Goal: Find specific page/section: Find specific page/section

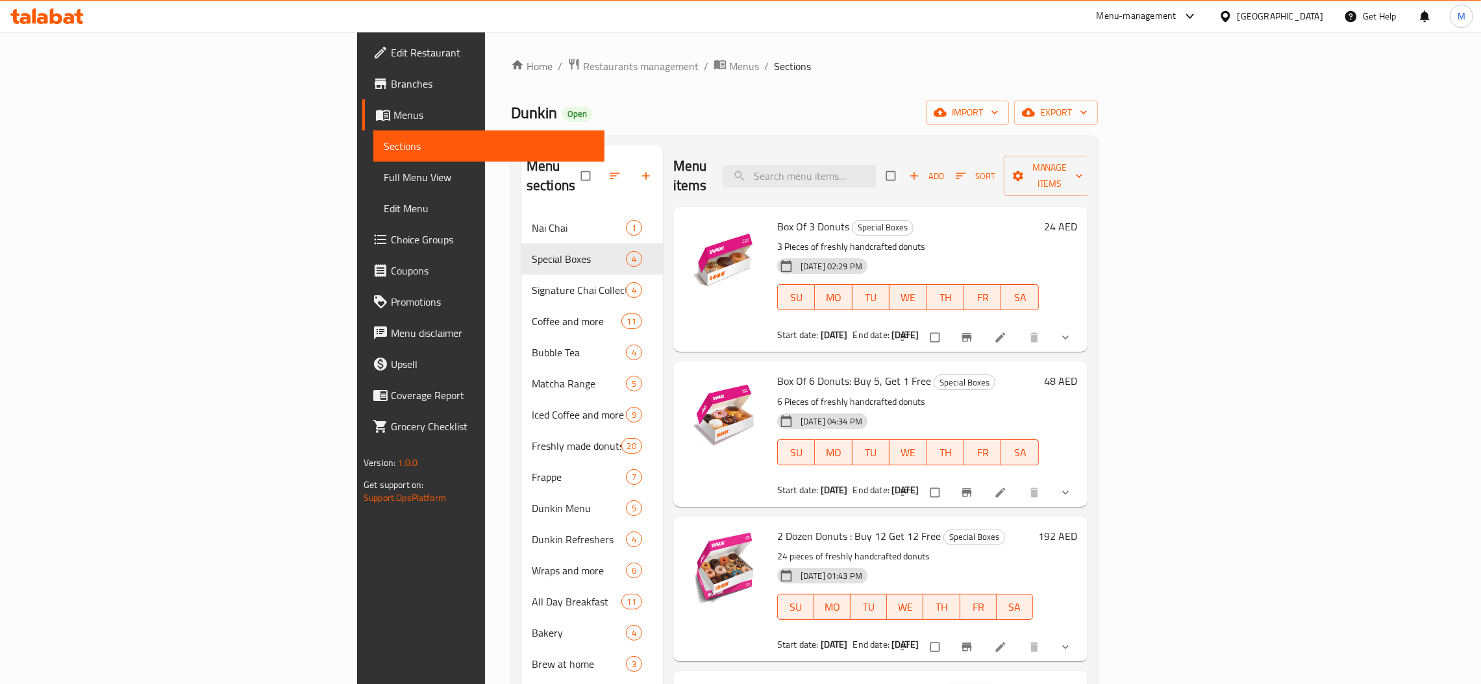
click at [1287, 25] on div "[GEOGRAPHIC_DATA]" at bounding box center [1270, 16] width 125 height 31
click at [1267, 10] on div "[GEOGRAPHIC_DATA]" at bounding box center [1280, 16] width 86 height 14
click at [1163, 129] on div "[GEOGRAPHIC_DATA]" at bounding box center [1225, 134] width 195 height 30
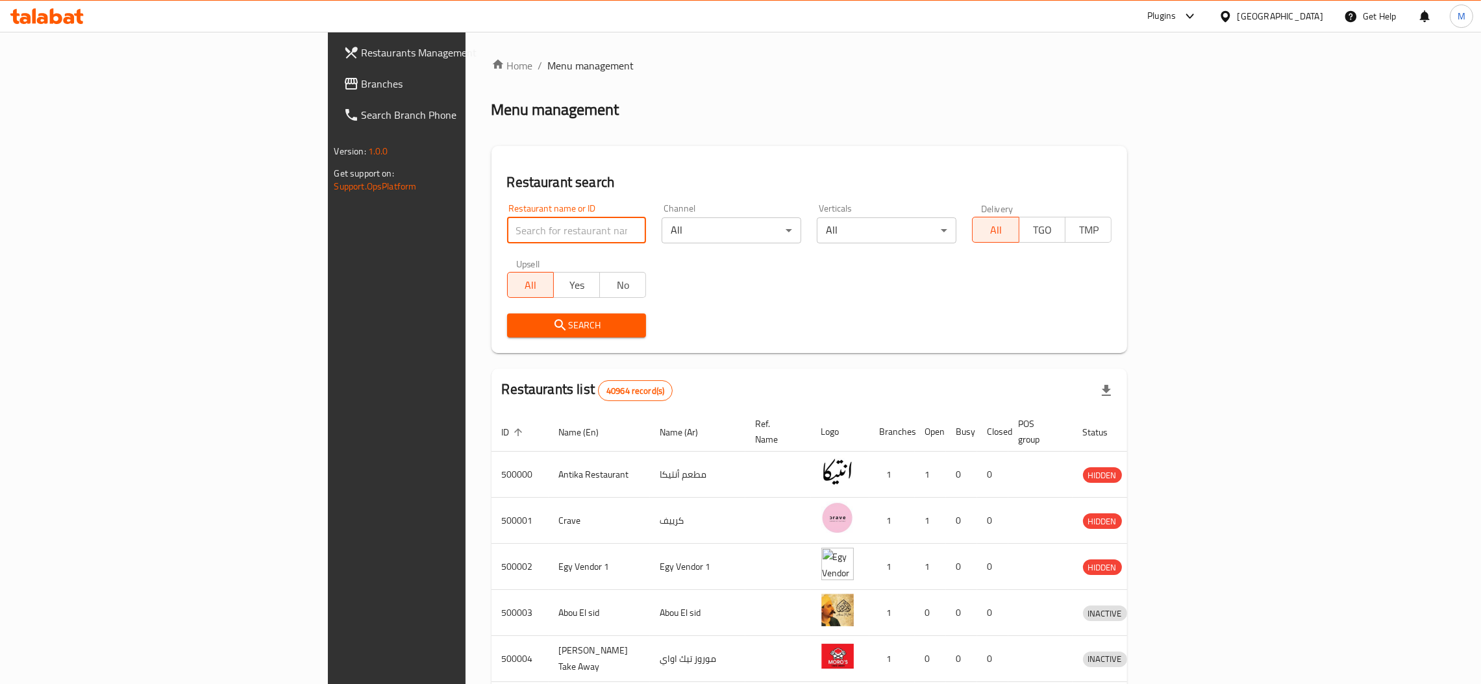
click at [507, 239] on input "search" at bounding box center [577, 230] width 140 height 26
paste input "767467"
type input "767467"
click at [517, 323] on span "Search" at bounding box center [576, 325] width 119 height 16
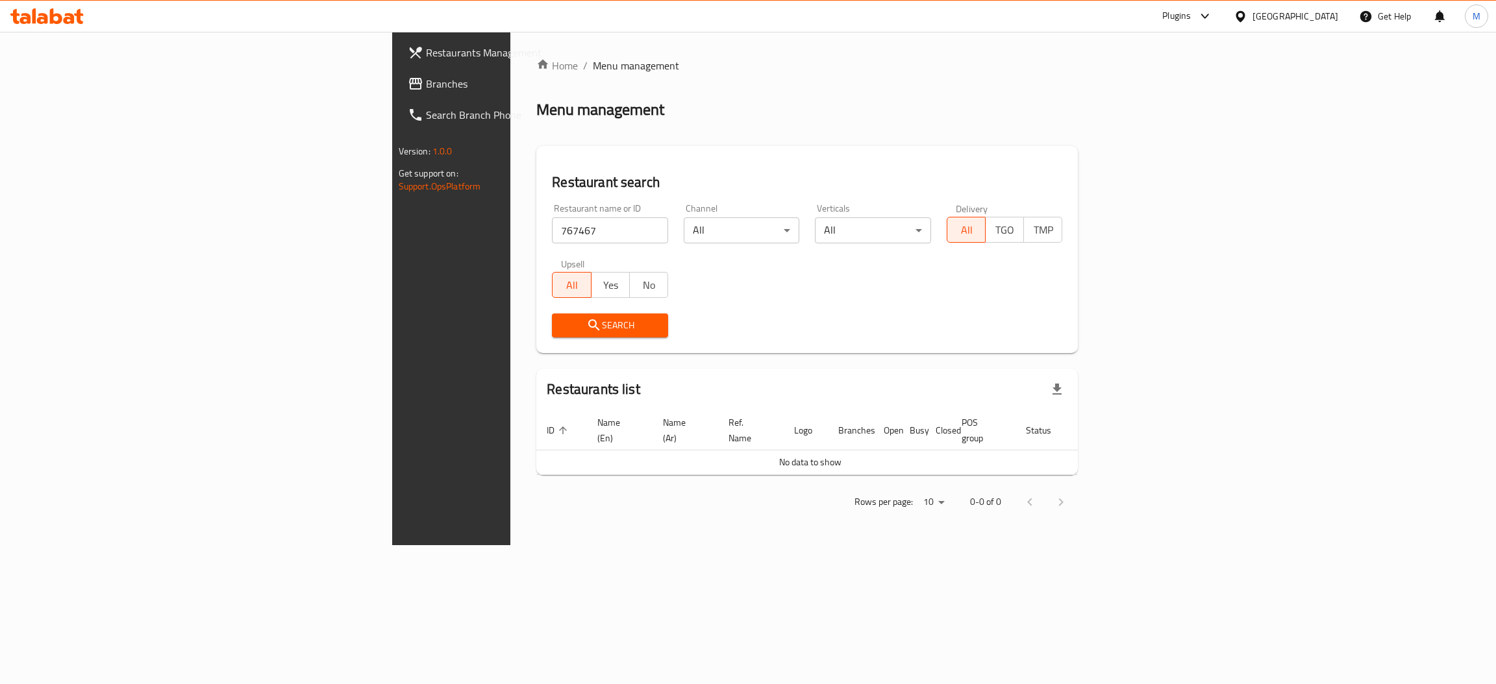
click at [426, 83] on span "Branches" at bounding box center [529, 84] width 206 height 16
